Goal: Transaction & Acquisition: Purchase product/service

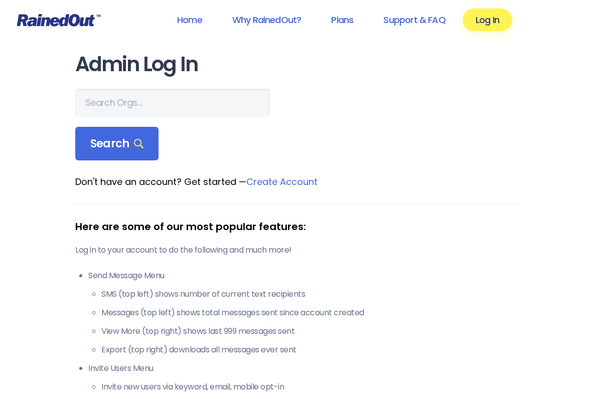
scroll to position [1, 0]
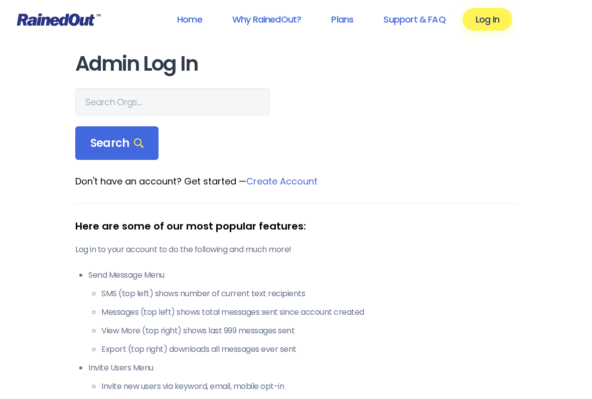
click at [263, 22] on link "Why RainedOut?" at bounding box center [266, 19] width 95 height 23
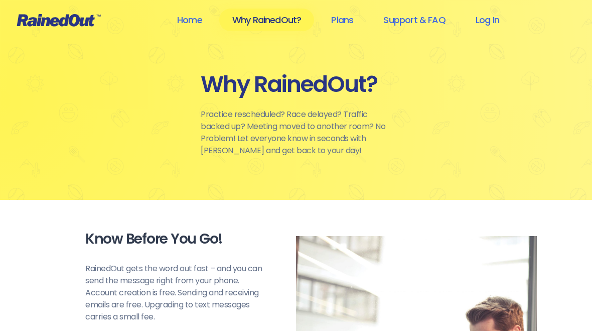
click at [338, 26] on link "Plans" at bounding box center [342, 20] width 48 height 23
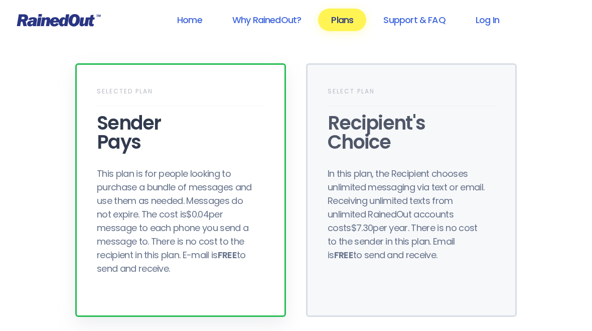
click at [118, 229] on div "This plan is for people looking to purchase a bundle of messages and use them a…" at bounding box center [177, 221] width 161 height 108
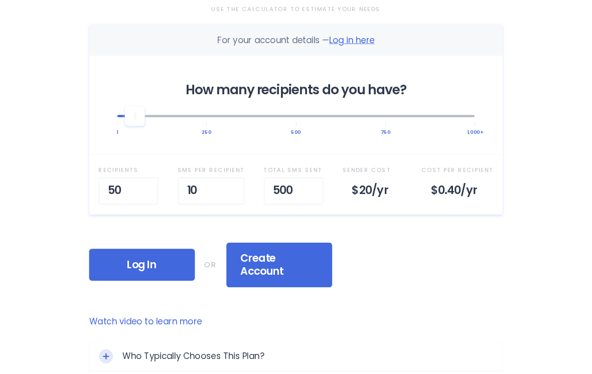
scroll to position [344, 0]
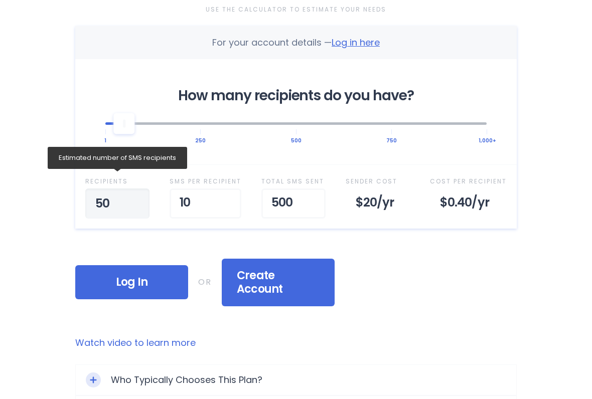
click at [119, 205] on input "50" at bounding box center [117, 204] width 64 height 30
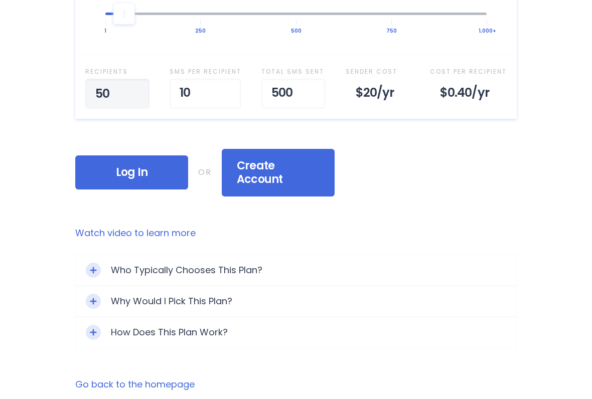
type input "5"
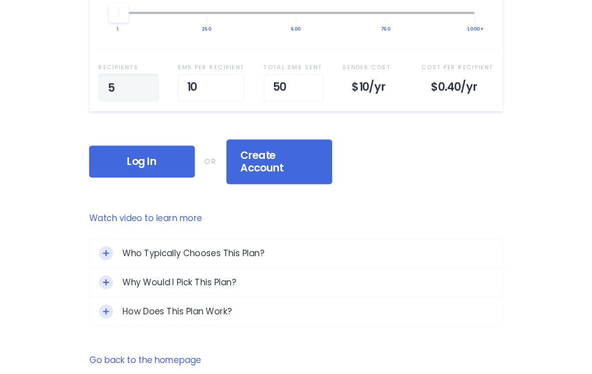
scroll to position [453, 0]
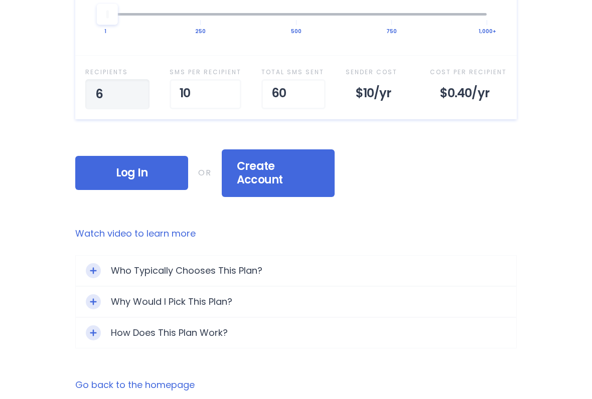
type input "60"
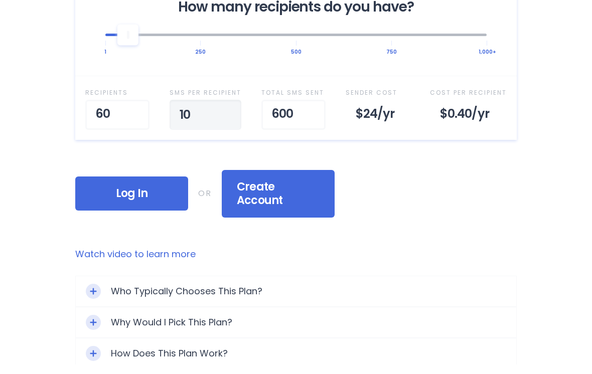
scroll to position [425, 0]
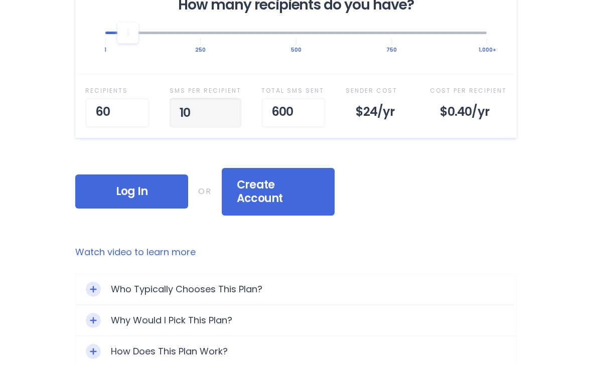
type input "1"
type input "25"
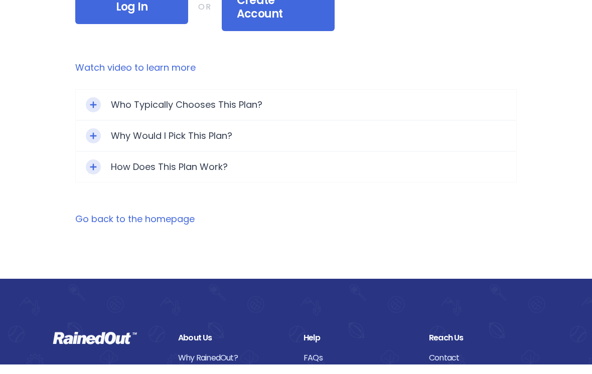
scroll to position [610, 0]
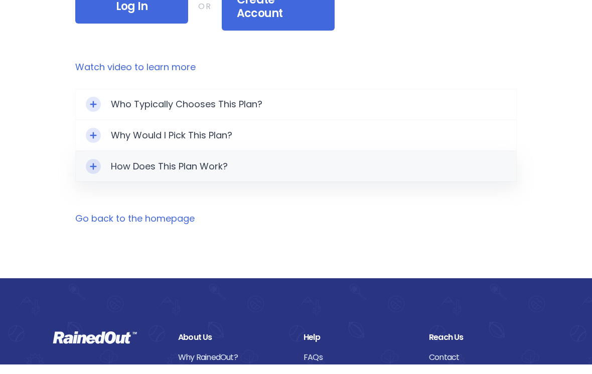
click at [124, 161] on div "How Does This Plan Work?" at bounding box center [296, 176] width 440 height 30
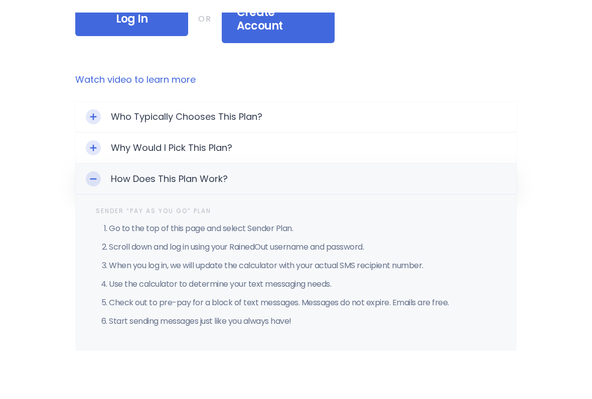
scroll to position [620, 0]
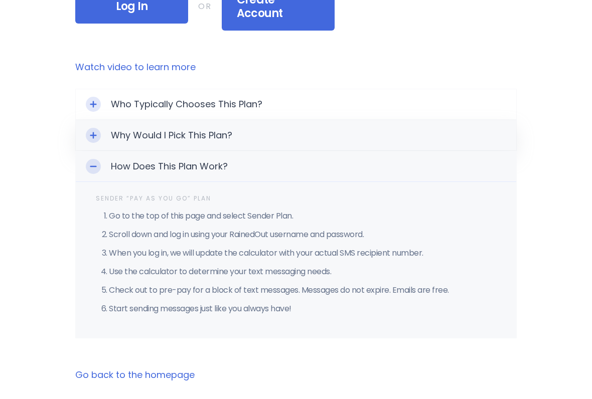
click at [123, 124] on div "Why Would I Pick This Plan?" at bounding box center [296, 135] width 440 height 30
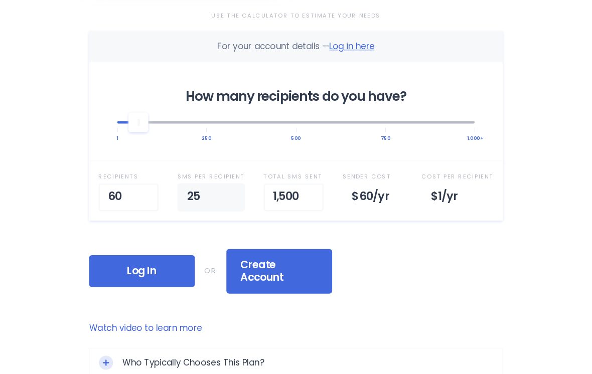
scroll to position [336, 0]
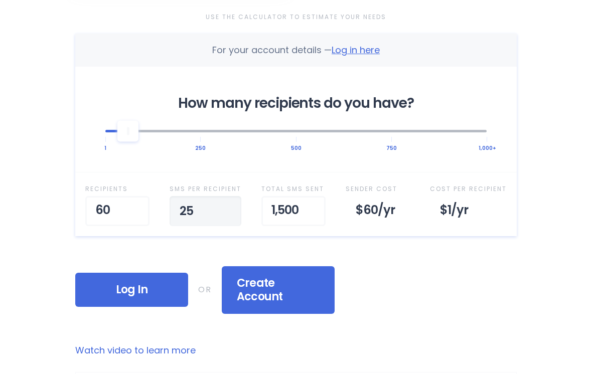
type input "2"
type input "30"
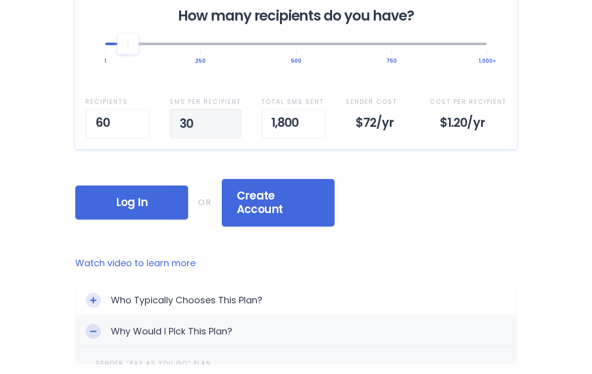
scroll to position [414, 0]
click at [102, 266] on link "Watch video to learn more" at bounding box center [295, 272] width 441 height 13
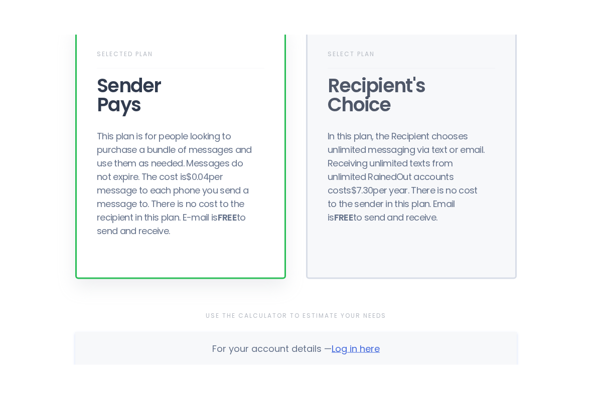
scroll to position [0, 0]
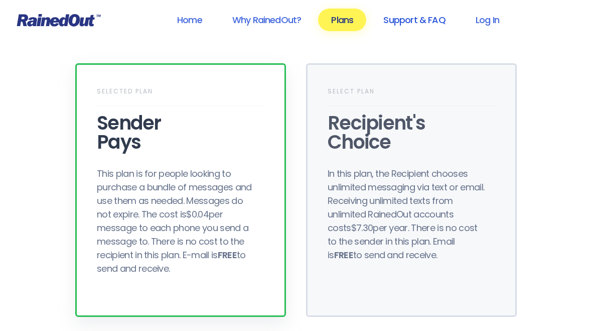
click at [403, 20] on link "Support & FAQ" at bounding box center [414, 20] width 88 height 23
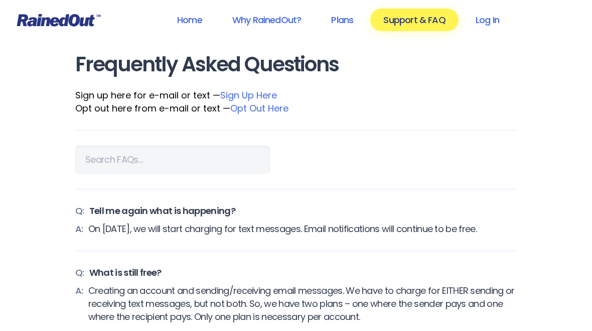
click at [235, 97] on link "Sign Up Here" at bounding box center [248, 95] width 57 height 13
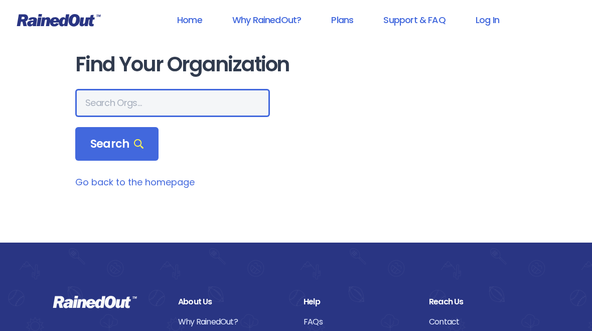
click at [90, 106] on input "text" at bounding box center [172, 103] width 195 height 28
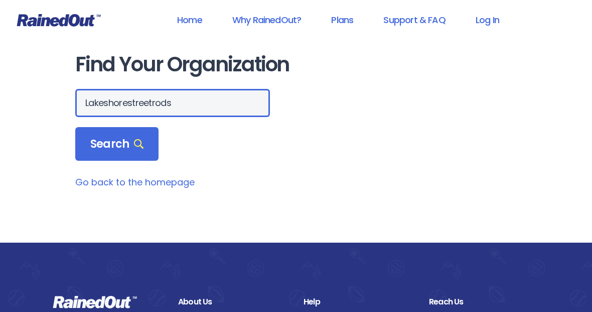
type input "Lakeshorestreetrods"
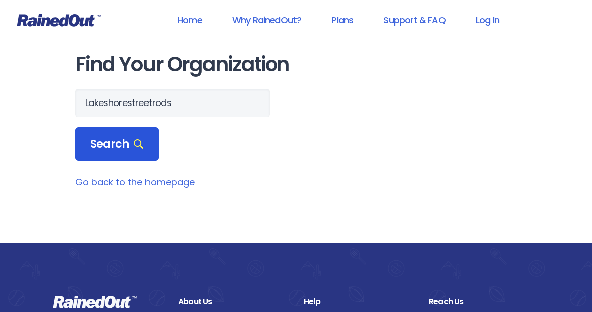
click at [103, 145] on span "Search" at bounding box center [116, 144] width 53 height 14
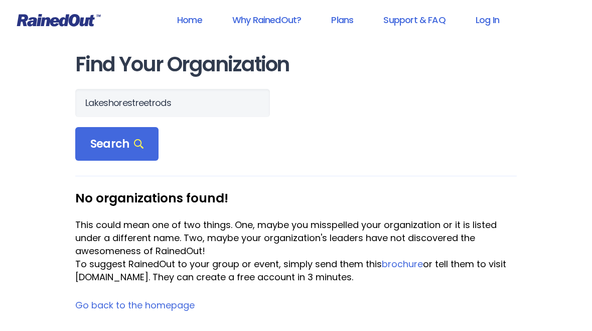
click at [401, 261] on link "brochure" at bounding box center [402, 263] width 41 height 13
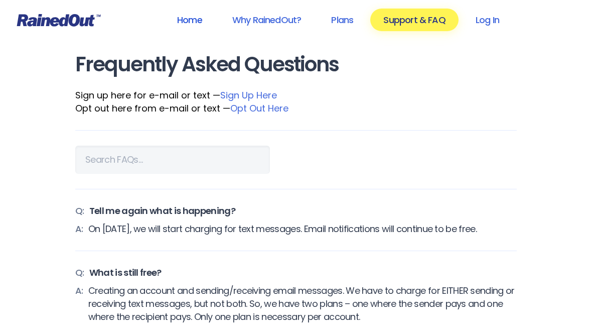
click at [188, 22] on link "Home" at bounding box center [189, 20] width 51 height 23
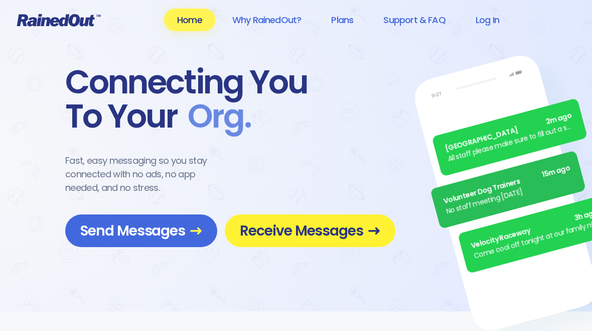
click at [286, 229] on span "Receive Messages" at bounding box center [310, 231] width 140 height 18
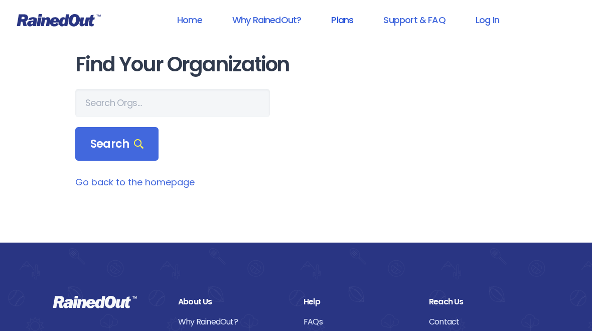
click at [340, 23] on link "Plans" at bounding box center [342, 20] width 48 height 23
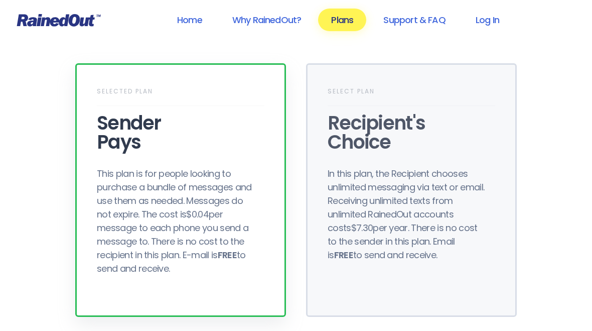
click at [123, 232] on div "This plan is for people looking to purchase a bundle of messages and use them a…" at bounding box center [177, 221] width 161 height 108
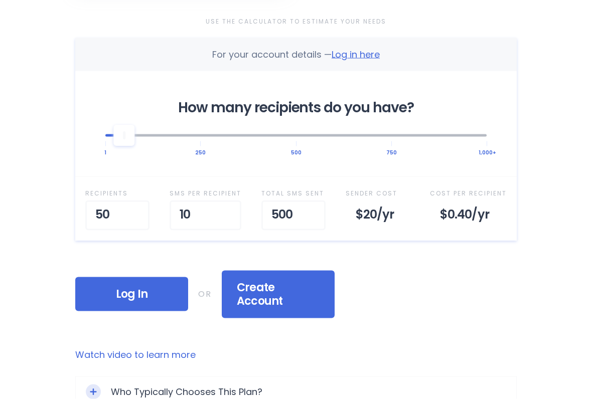
scroll to position [332, 0]
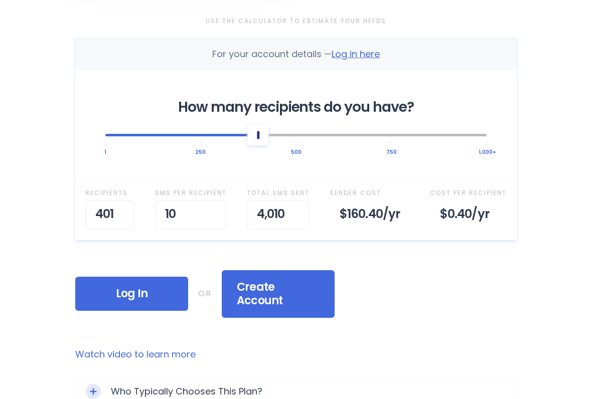
click at [116, 139] on div at bounding box center [295, 135] width 381 height 22
click at [259, 145] on div at bounding box center [257, 134] width 21 height 21
click at [254, 145] on div at bounding box center [257, 134] width 21 height 21
click at [260, 143] on div at bounding box center [295, 135] width 381 height 22
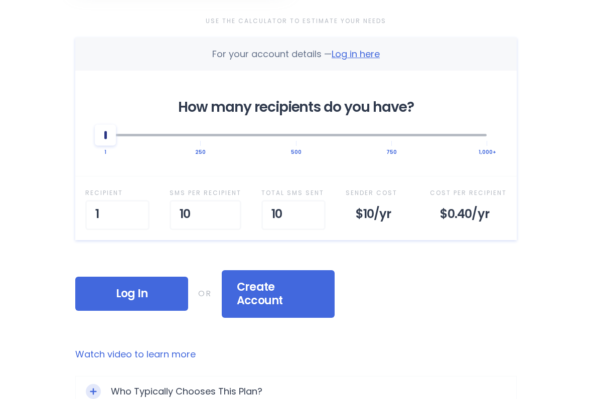
click at [107, 134] on div at bounding box center [105, 134] width 21 height 21
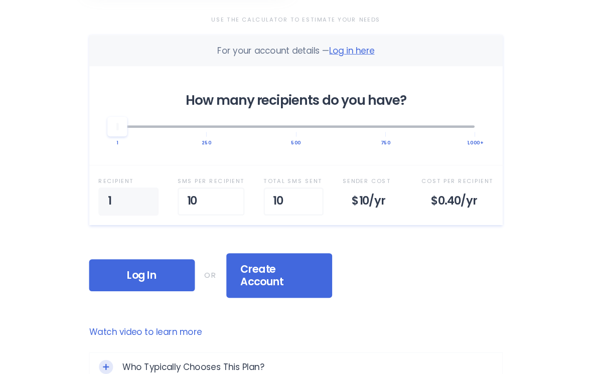
scroll to position [332, 0]
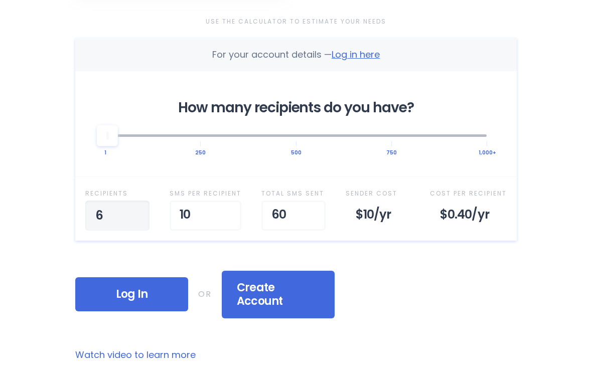
type input "60"
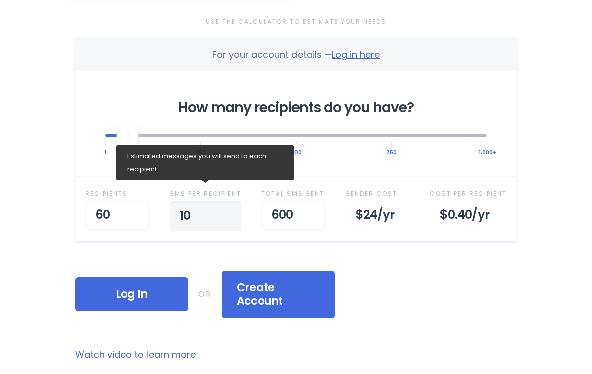
type input "1"
type input "25"
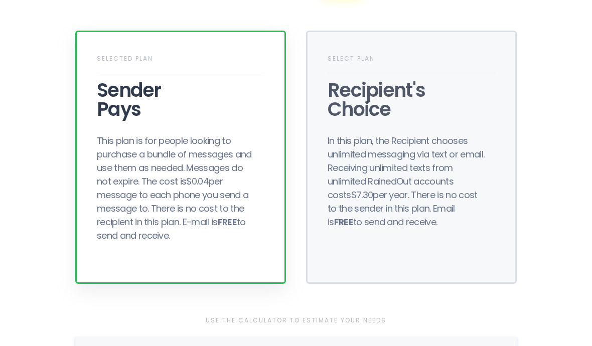
scroll to position [0, 0]
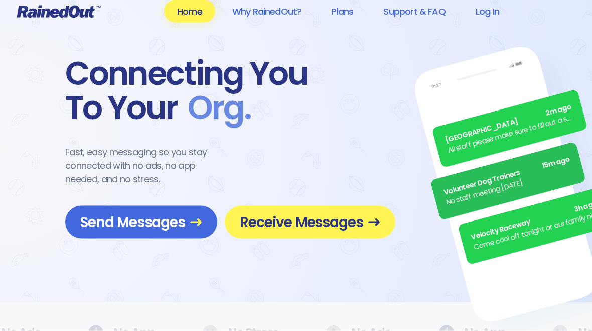
scroll to position [4, 0]
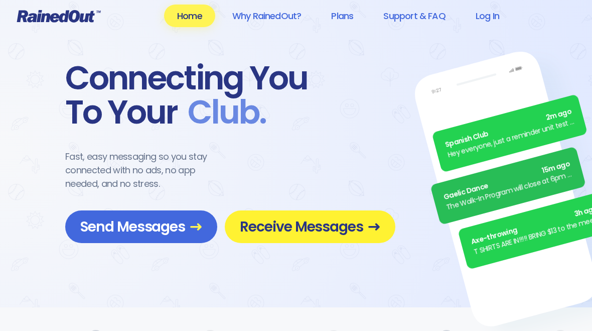
click at [288, 226] on span "Receive Messages" at bounding box center [310, 227] width 140 height 18
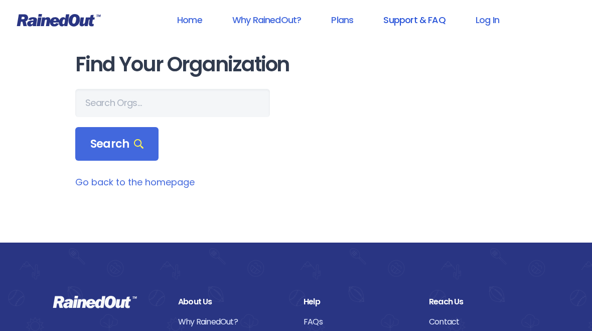
click at [428, 19] on link "Support & FAQ" at bounding box center [414, 20] width 88 height 23
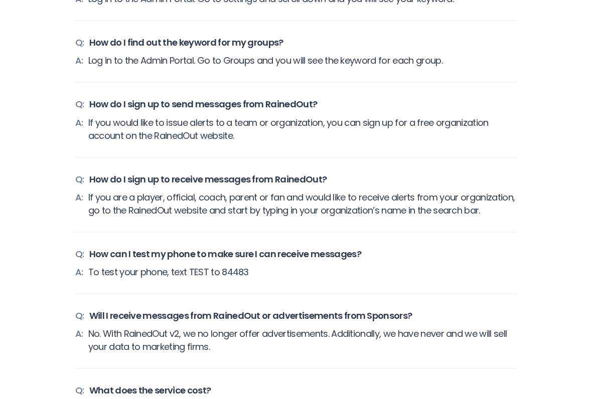
scroll to position [2541, 0]
click at [142, 213] on span "If you are a player, official, coach, parent or fan and would like to receive a…" at bounding box center [302, 204] width 428 height 26
click at [113, 186] on span "How do I sign up to receive messages from RainedOut?" at bounding box center [208, 179] width 238 height 13
click at [110, 217] on span "If you are a player, official, coach, parent or fan and would like to receive a…" at bounding box center [302, 204] width 428 height 26
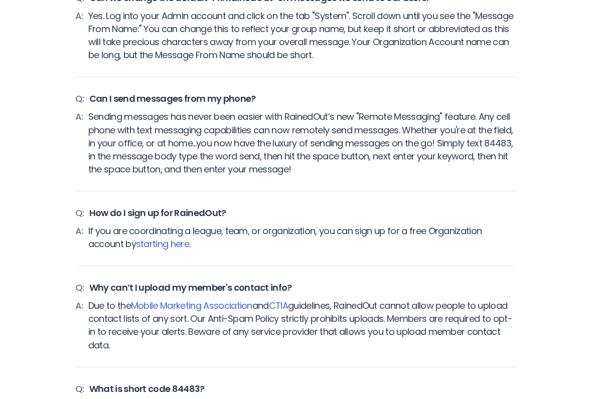
scroll to position [3725, 0]
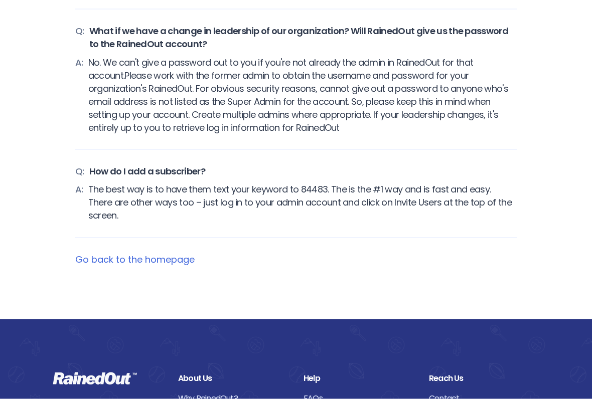
scroll to position [4268, 0]
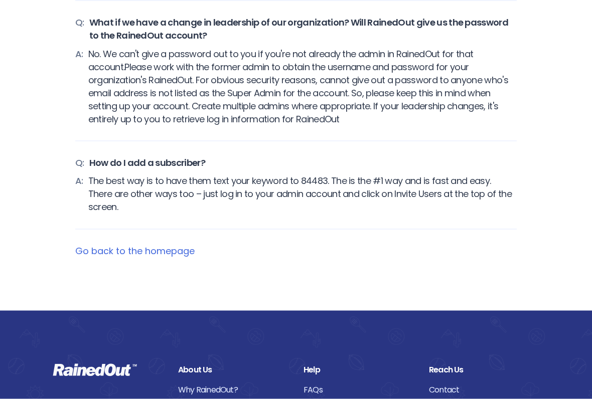
click at [88, 245] on link "Go back to the homepage" at bounding box center [134, 251] width 119 height 13
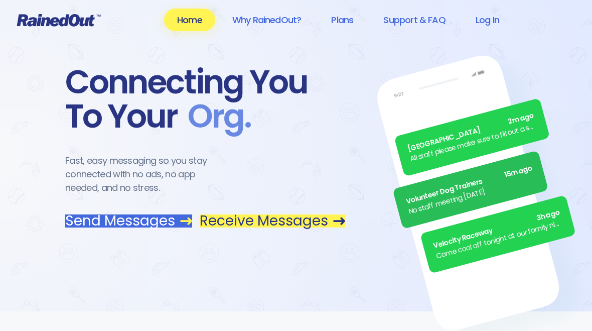
scroll to position [4269, 0]
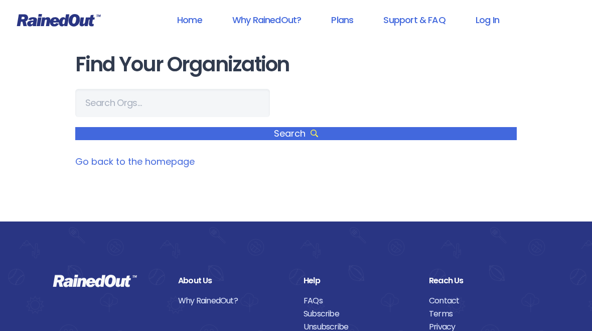
scroll to position [4, 0]
